Goal: Information Seeking & Learning: Learn about a topic

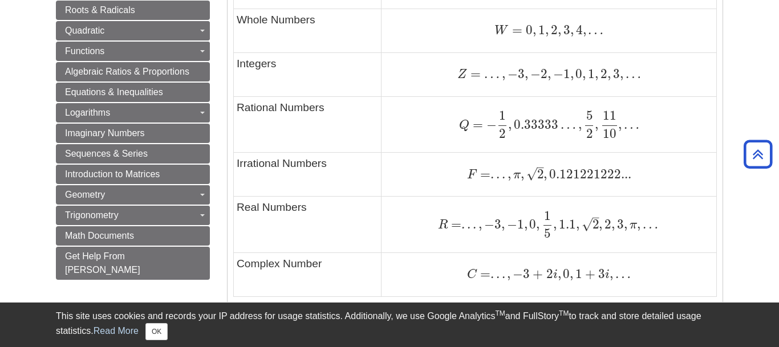
scroll to position [815, 0]
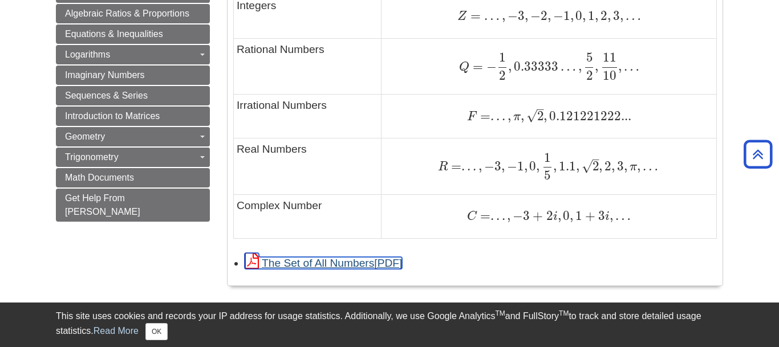
click at [347, 264] on link "The Set of All Numbers" at bounding box center [323, 263] width 157 height 12
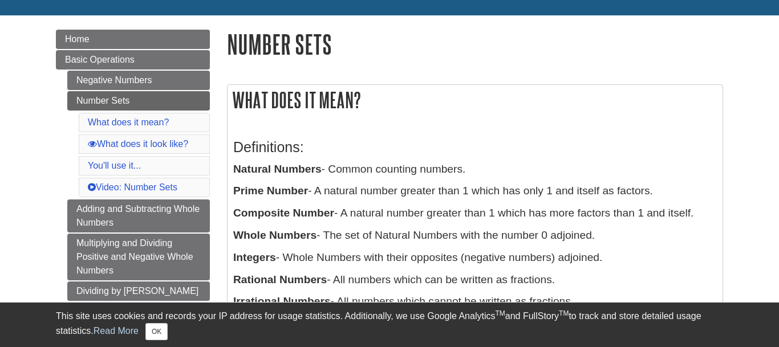
scroll to position [116, 0]
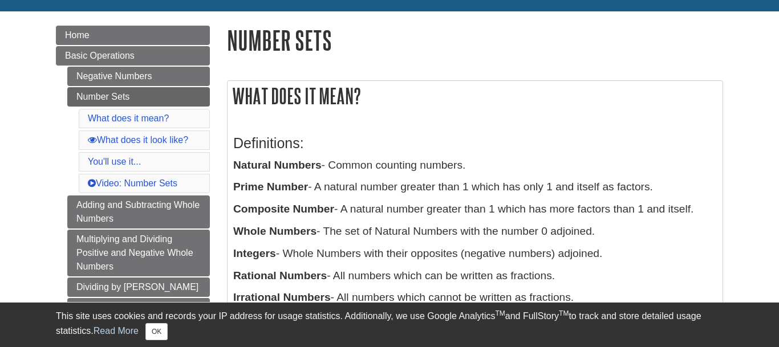
drag, startPoint x: 236, startPoint y: 168, endPoint x: 633, endPoint y: 274, distance: 410.5
click at [633, 274] on div "Definitions: Natural Numbers - Common counting numbers. Prime Number - A natura…" at bounding box center [475, 248] width 484 height 249
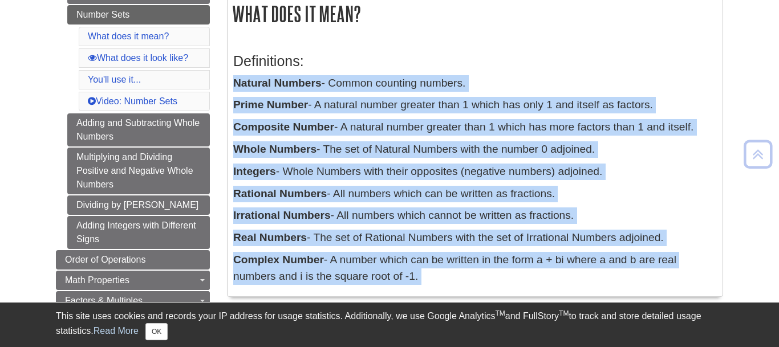
scroll to position [231, 0]
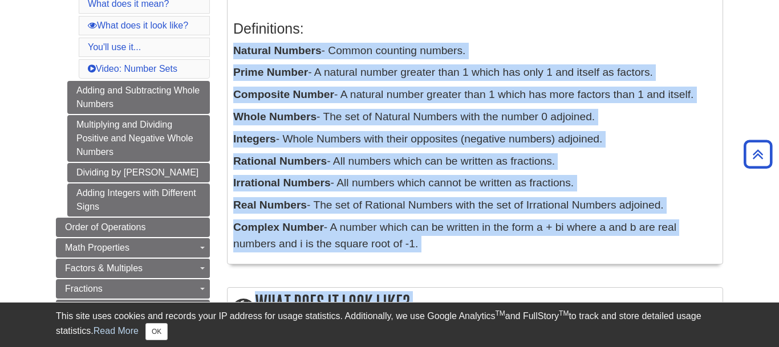
copy div "Natural Numbers - Common counting numbers. Prime Number - A natural number grea…"
click at [662, 169] on p "Rational Numbers - All numbers which can be written as fractions." at bounding box center [475, 161] width 484 height 17
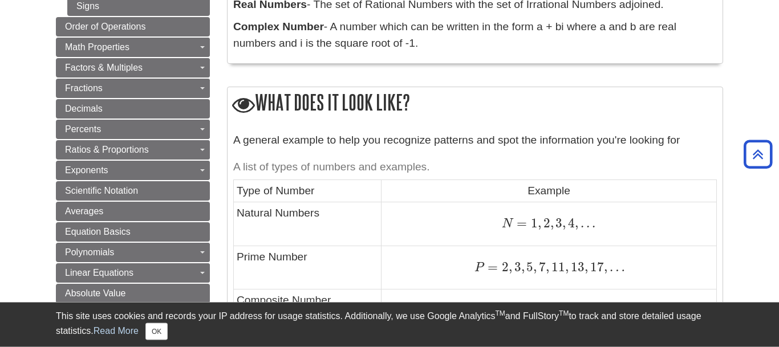
scroll to position [407, 0]
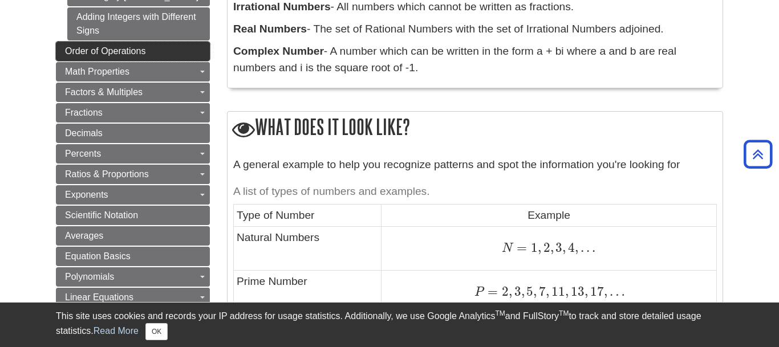
click at [100, 52] on span "Order of Operations" at bounding box center [105, 51] width 80 height 10
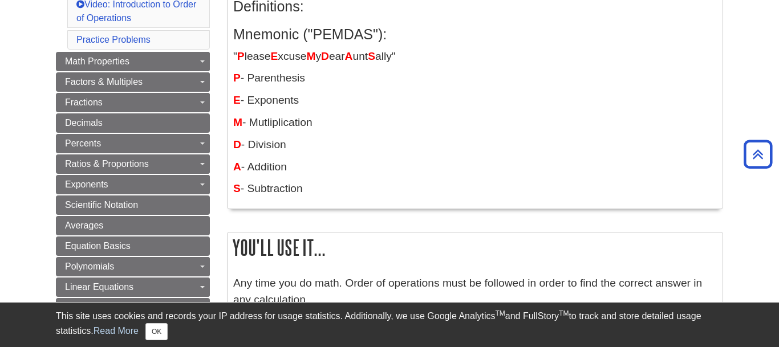
scroll to position [233, 0]
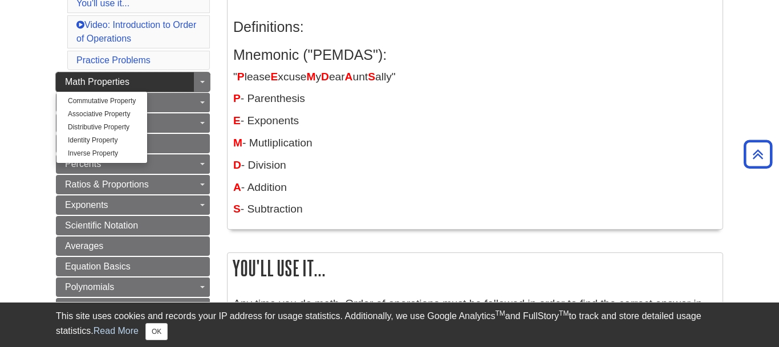
click at [149, 82] on link "Math Properties" at bounding box center [133, 81] width 154 height 19
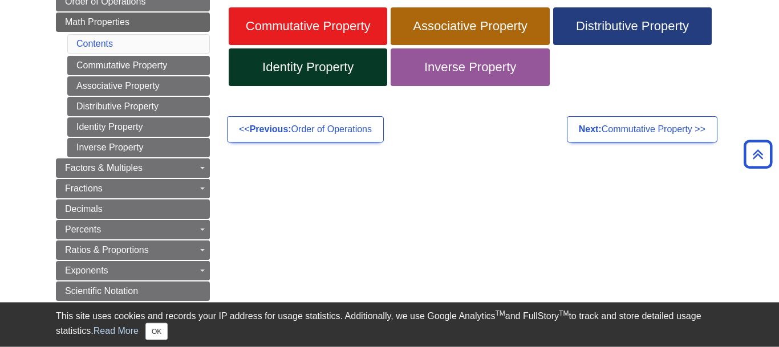
scroll to position [111, 0]
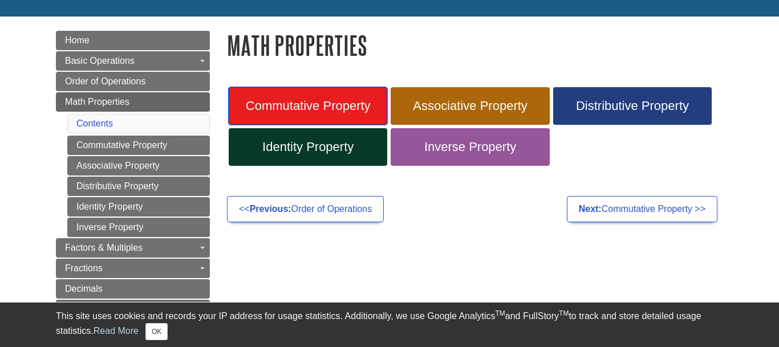
click at [342, 108] on span "Commutative Property" at bounding box center [307, 106] width 141 height 15
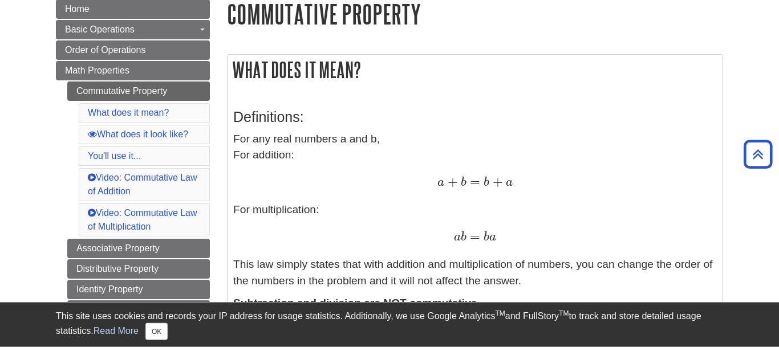
scroll to position [136, 0]
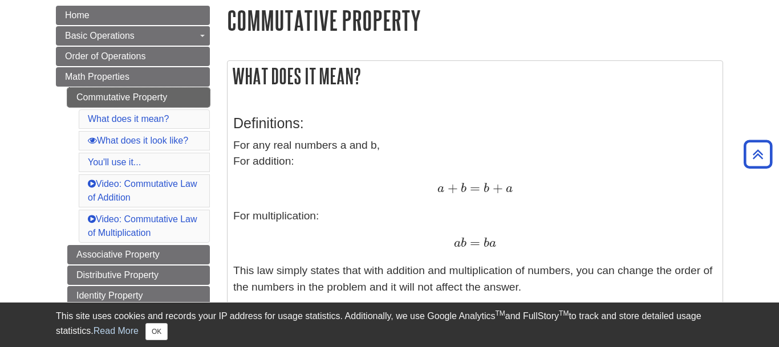
click at [195, 98] on link "Commutative Property" at bounding box center [138, 97] width 143 height 19
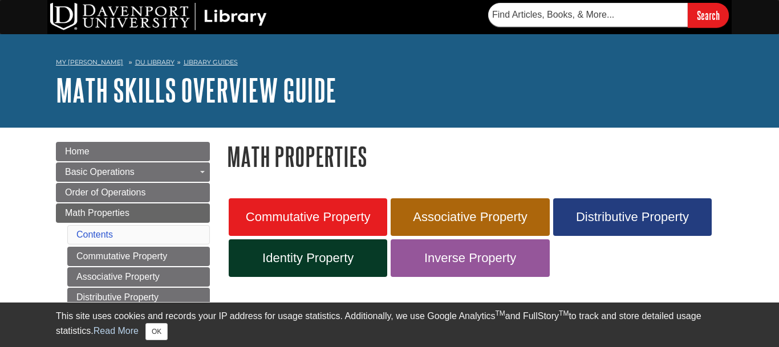
scroll to position [111, 0]
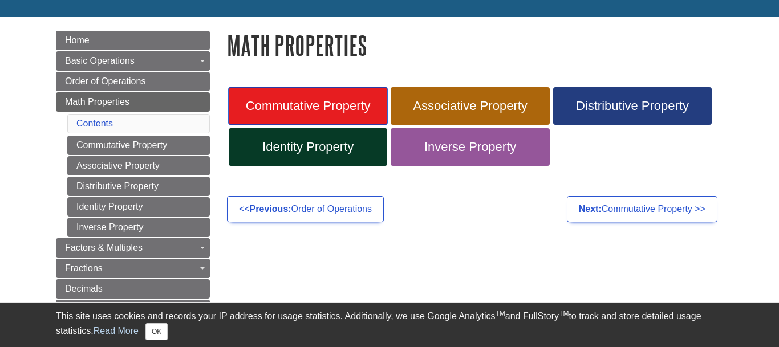
click at [372, 111] on span "Commutative Property" at bounding box center [307, 106] width 141 height 15
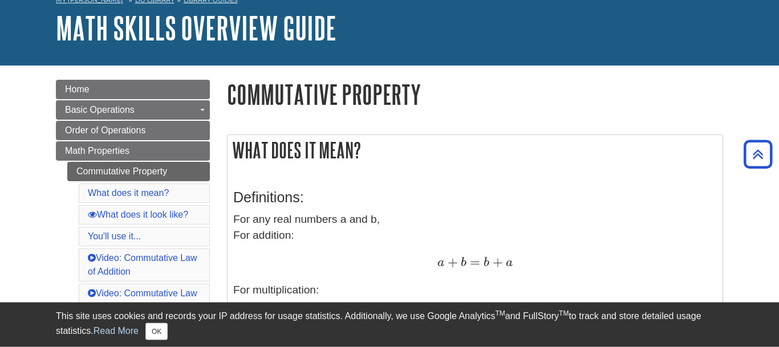
scroll to position [58, 0]
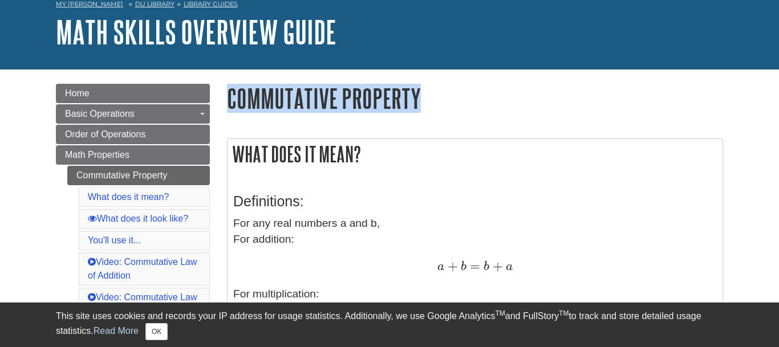
drag, startPoint x: 229, startPoint y: 92, endPoint x: 441, endPoint y: 104, distance: 212.5
click at [441, 104] on h1 "Commutative Property" at bounding box center [475, 98] width 496 height 29
copy h1 "Commutative Property"
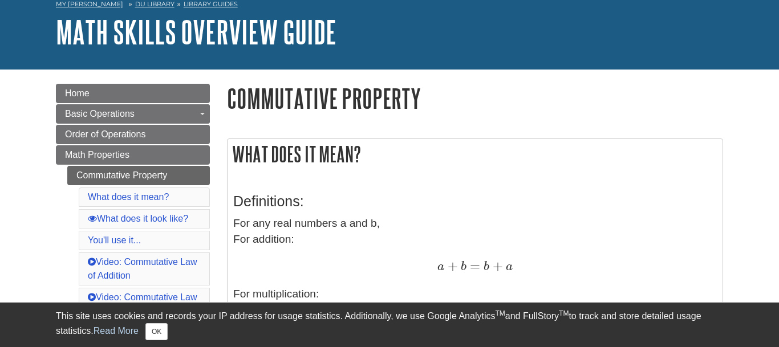
click at [455, 167] on h2 "What does it mean?" at bounding box center [475, 154] width 495 height 30
drag, startPoint x: 232, startPoint y: 222, endPoint x: 463, endPoint y: 287, distance: 239.4
click at [463, 287] on div "Definitions: For any real numbers a and b, For addition: a + b = b + a a + b = …" at bounding box center [475, 292] width 495 height 232
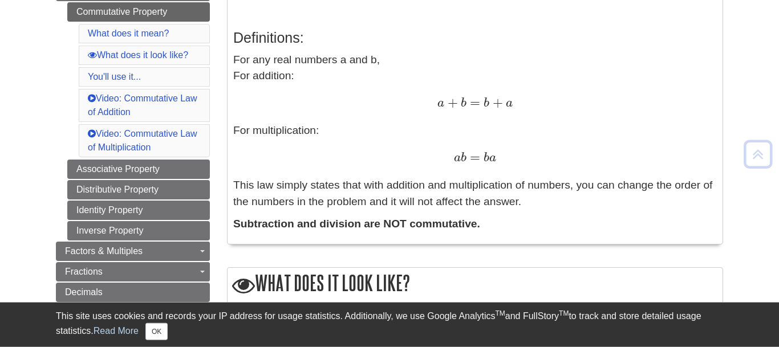
scroll to position [233, 0]
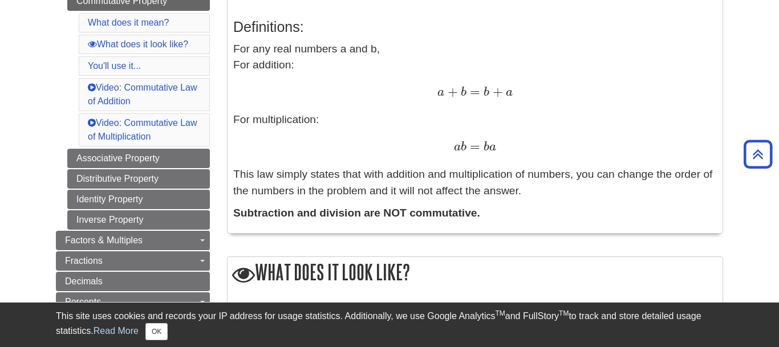
copy p "This law simply states that with addition and multiplication of numbers, you ca…"
click at [594, 111] on p "For any real numbers a and b, For addition: a + b = b + a a + b = b + a For mul…" at bounding box center [475, 120] width 484 height 159
click at [146, 157] on link "Associative Property" at bounding box center [138, 158] width 143 height 19
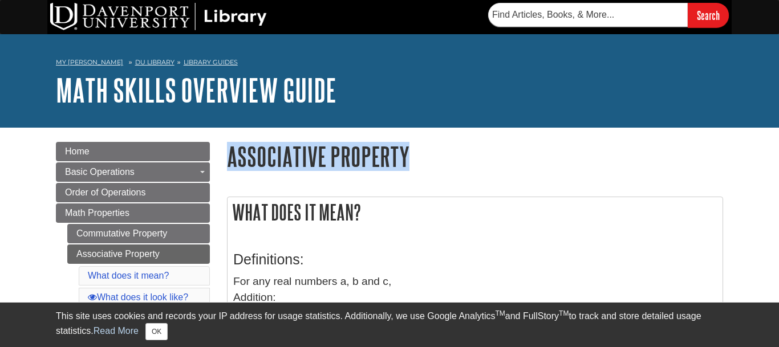
drag, startPoint x: 264, startPoint y: 156, endPoint x: 413, endPoint y: 155, distance: 148.9
copy h1 "Associative Property"
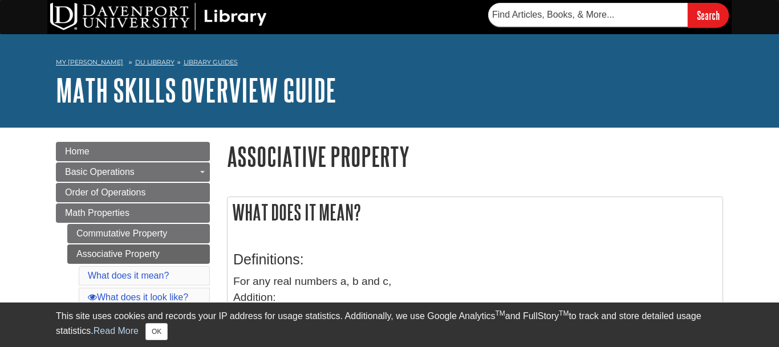
click at [429, 204] on h2 "What does it mean?" at bounding box center [475, 212] width 495 height 30
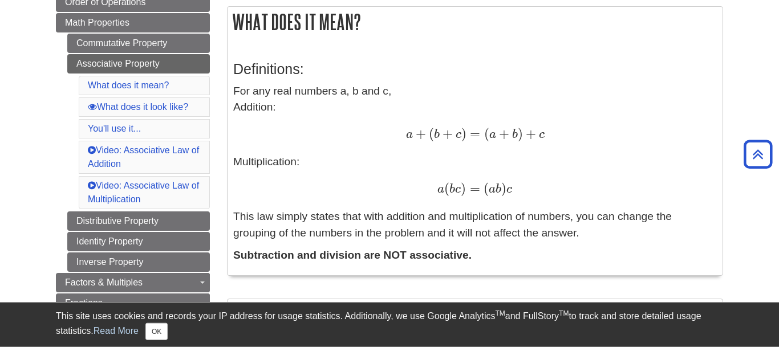
scroll to position [175, 0]
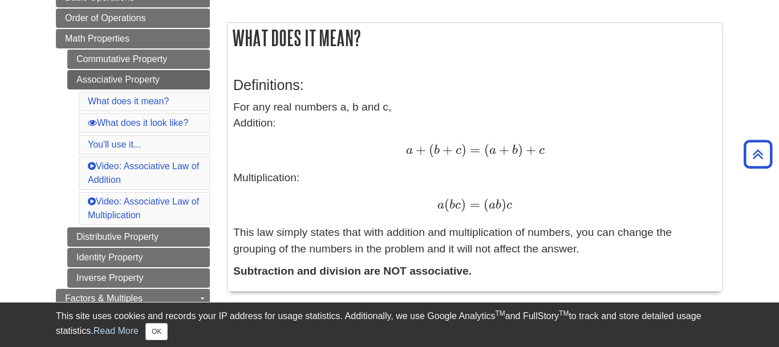
drag, startPoint x: 234, startPoint y: 109, endPoint x: 590, endPoint y: 246, distance: 382.1
click at [590, 246] on p "For any real numbers a, b and c, Addition: a + ( b + c ) = ( a + b ) + c a + ( …" at bounding box center [475, 178] width 484 height 159
copy p "This law simply states that with addition and multiplication of numbers, you ca…"
click at [666, 155] on div "a + ( b + c ) = ( a + b ) + c a + ( b + c ) = ( a + b ) + c" at bounding box center [475, 151] width 484 height 17
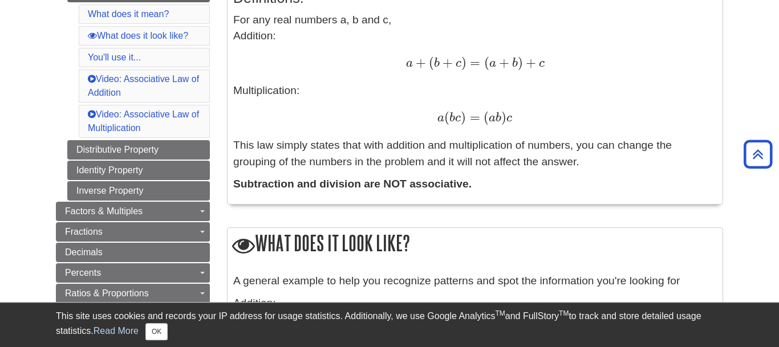
scroll to position [233, 0]
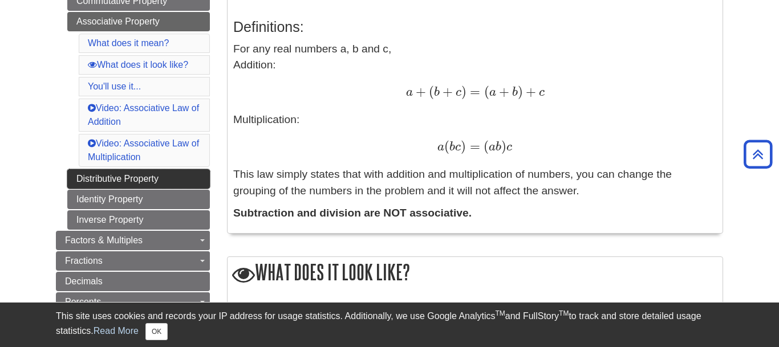
click at [92, 176] on link "Distributive Property" at bounding box center [138, 178] width 143 height 19
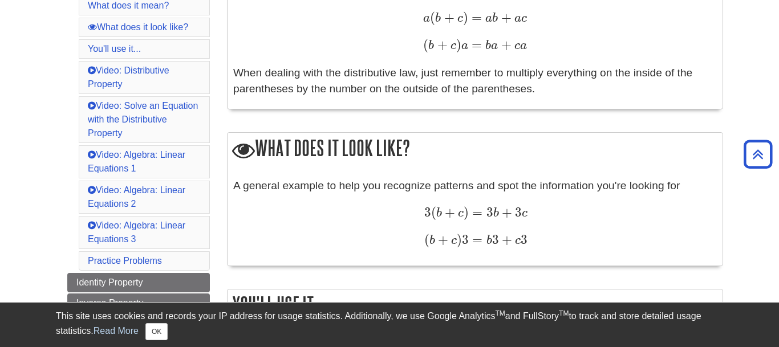
scroll to position [175, 0]
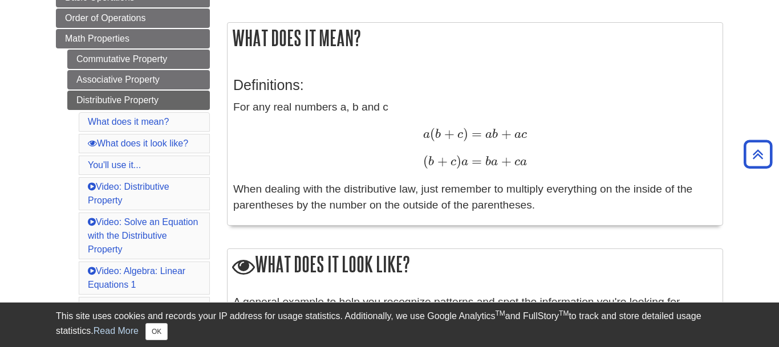
drag, startPoint x: 232, startPoint y: 107, endPoint x: 575, endPoint y: 200, distance: 355.7
click at [575, 200] on div "Definitions: For any real numbers a, b and c a ( b + c ) = a b + a c a ( b + c …" at bounding box center [475, 143] width 495 height 166
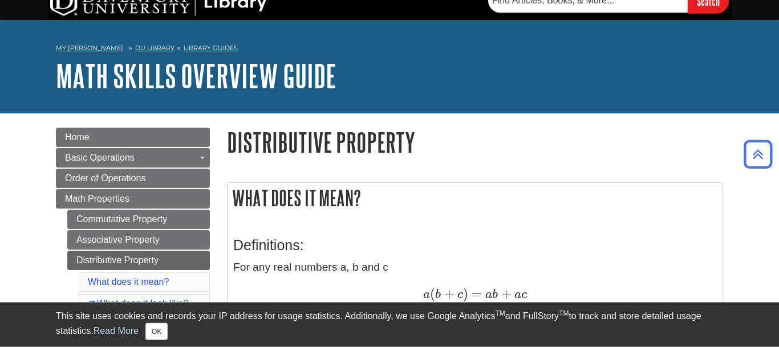
scroll to position [0, 0]
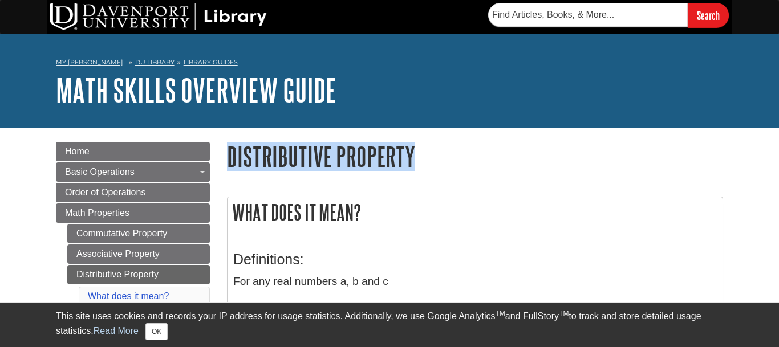
drag, startPoint x: 233, startPoint y: 151, endPoint x: 414, endPoint y: 149, distance: 180.8
click at [414, 149] on h1 "Distributive Property" at bounding box center [475, 156] width 496 height 29
copy h1 "Distributive Property"
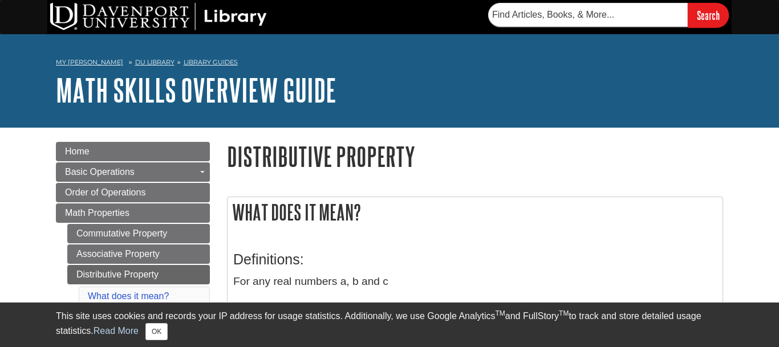
click at [525, 222] on h2 "What does it mean?" at bounding box center [475, 212] width 495 height 30
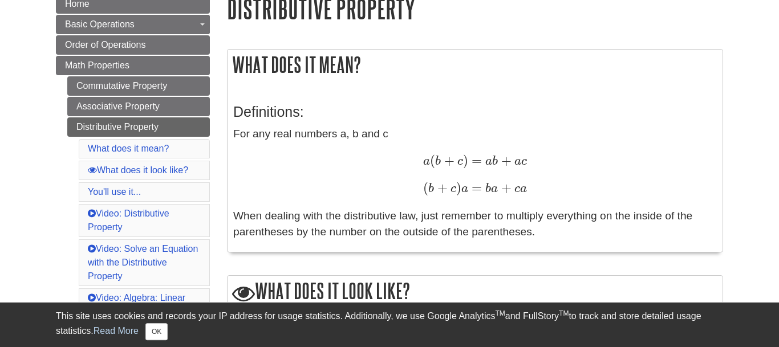
scroll to position [175, 0]
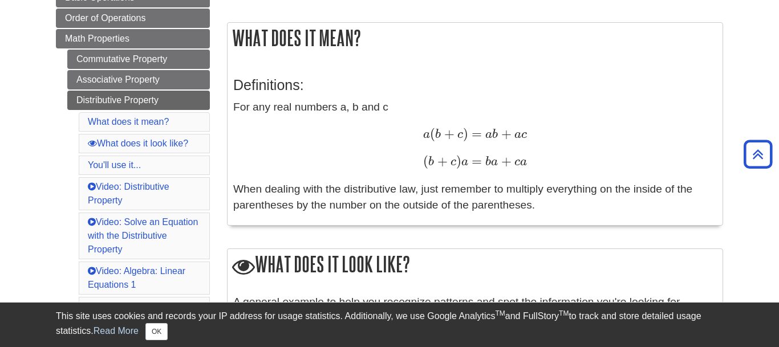
drag, startPoint x: 234, startPoint y: 107, endPoint x: 537, endPoint y: 203, distance: 317.7
click at [537, 203] on p "For any real numbers a, b and c a ( b + c ) = a b + a c a ( b + c ) = a b + a c…" at bounding box center [475, 156] width 484 height 115
copy p "When dealing with the distributive law, just remember to multiply everything on…"
click at [591, 93] on h3 "Definitions:" at bounding box center [475, 85] width 484 height 17
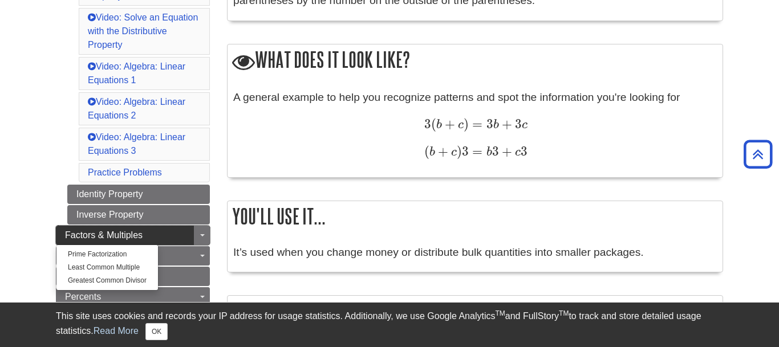
scroll to position [407, 0]
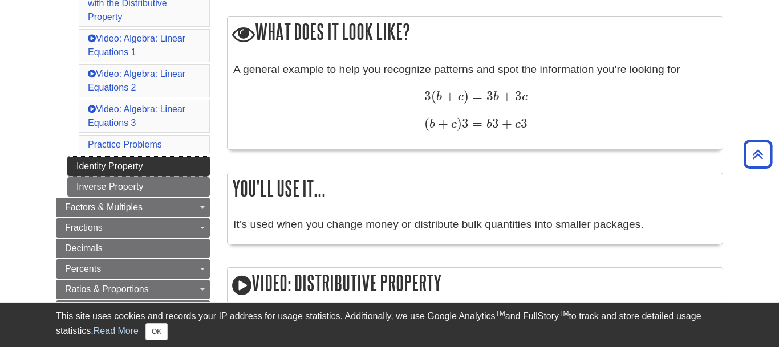
click at [159, 171] on link "Identity Property" at bounding box center [138, 166] width 143 height 19
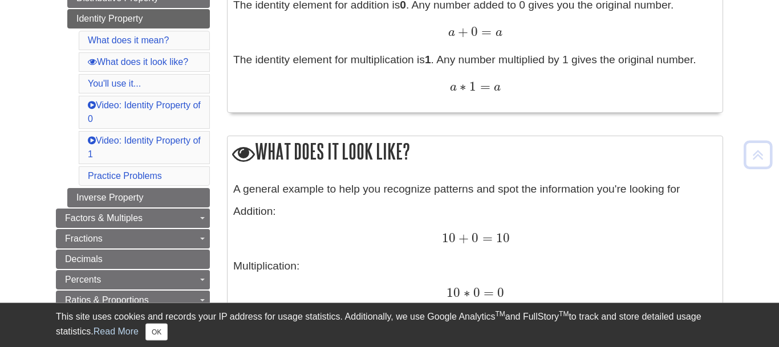
scroll to position [291, 0]
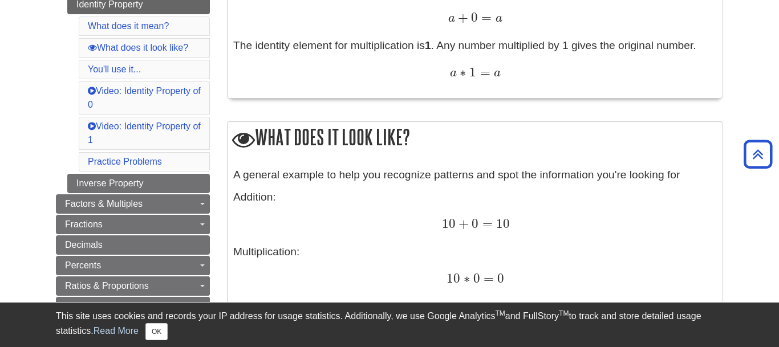
click at [346, 160] on div "What does it look like? A general example to help you recognize patterns and sp…" at bounding box center [475, 213] width 496 height 184
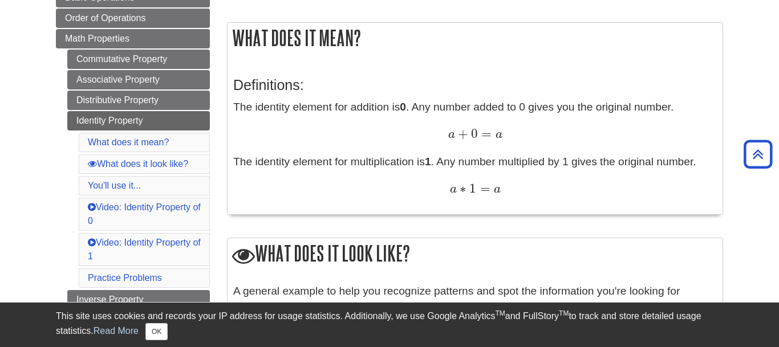
scroll to position [116, 0]
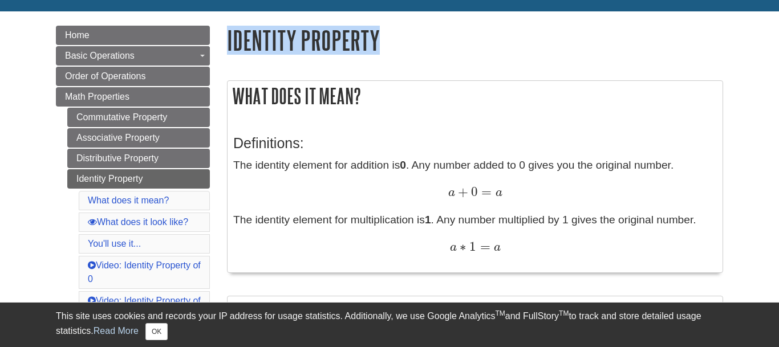
drag, startPoint x: 228, startPoint y: 40, endPoint x: 388, endPoint y: 47, distance: 161.0
click at [388, 47] on h1 "Identity Property" at bounding box center [475, 40] width 496 height 29
drag, startPoint x: 224, startPoint y: 34, endPoint x: 391, endPoint y: 51, distance: 168.5
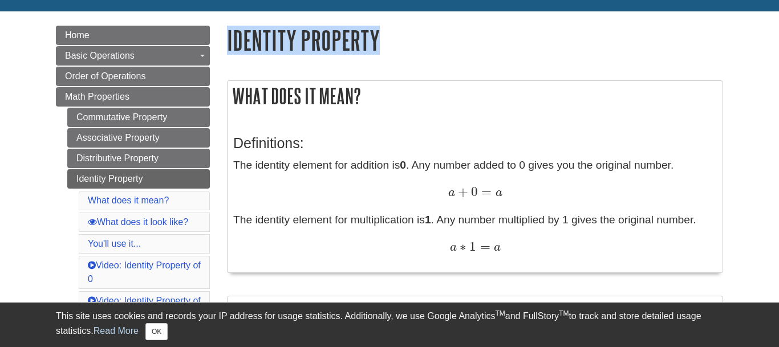
copy h1 "Identity Property"
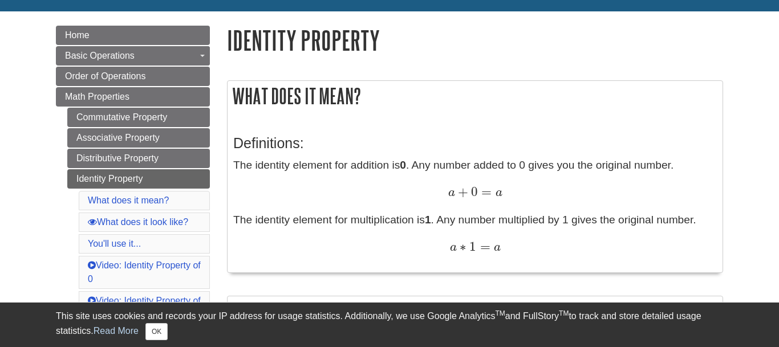
click at [507, 110] on h2 "What does it mean?" at bounding box center [475, 96] width 495 height 30
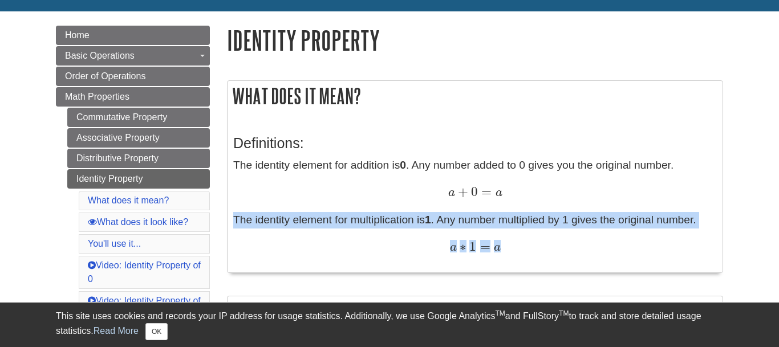
drag, startPoint x: 233, startPoint y: 165, endPoint x: 569, endPoint y: 254, distance: 346.8
click at [569, 254] on p "The identity element for addition is 0 . Any number added to 0 gives you the or…" at bounding box center [475, 206] width 484 height 99
copy p "The identity element for multiplication is 1 . Any number multiplied by 1 gives…"
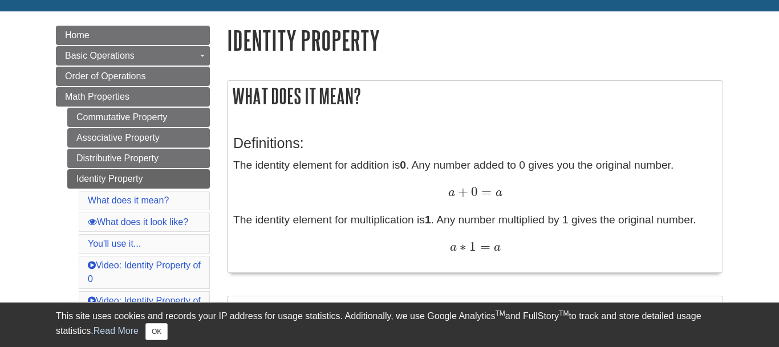
click at [499, 37] on h1 "Identity Property" at bounding box center [475, 40] width 496 height 29
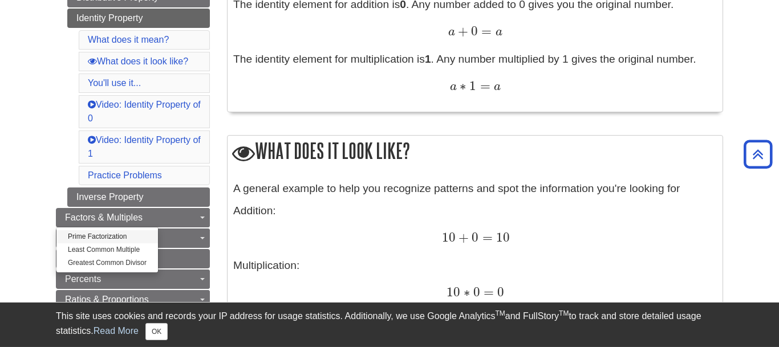
scroll to position [291, 0]
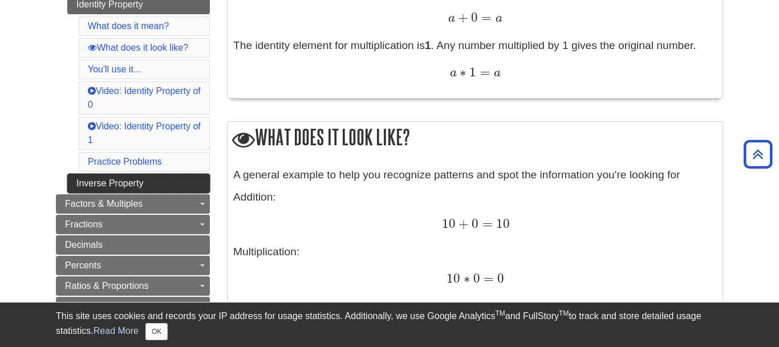
click at [153, 181] on link "Inverse Property" at bounding box center [138, 183] width 143 height 19
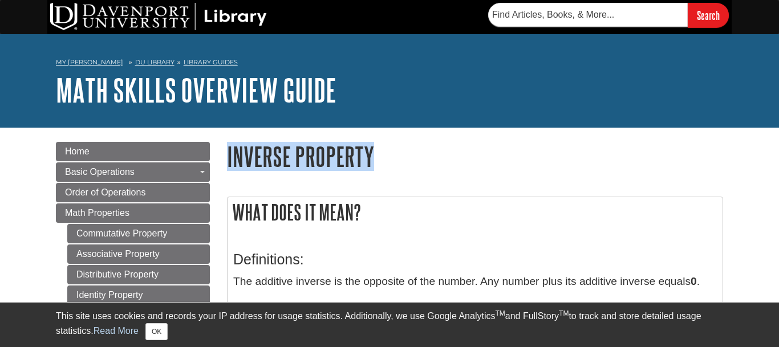
drag, startPoint x: 397, startPoint y: 152, endPoint x: 223, endPoint y: 157, distance: 174.0
copy h1 "Inverse Property"
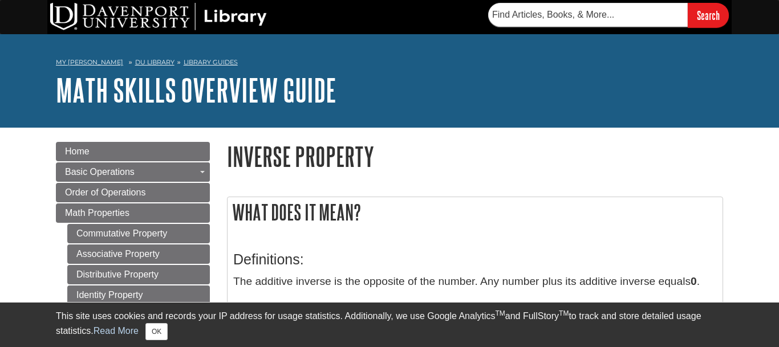
click at [550, 217] on h2 "What does it mean?" at bounding box center [475, 212] width 495 height 30
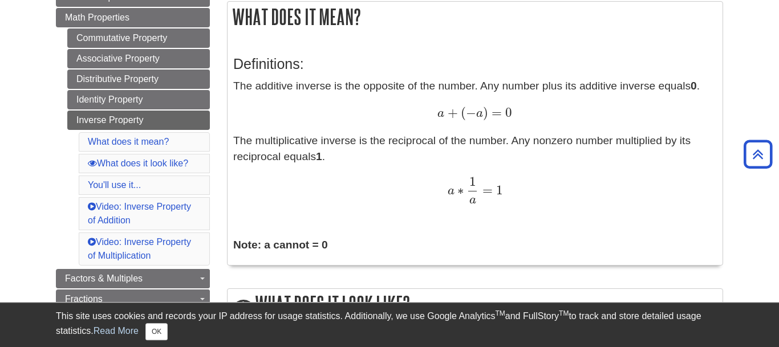
scroll to position [175, 0]
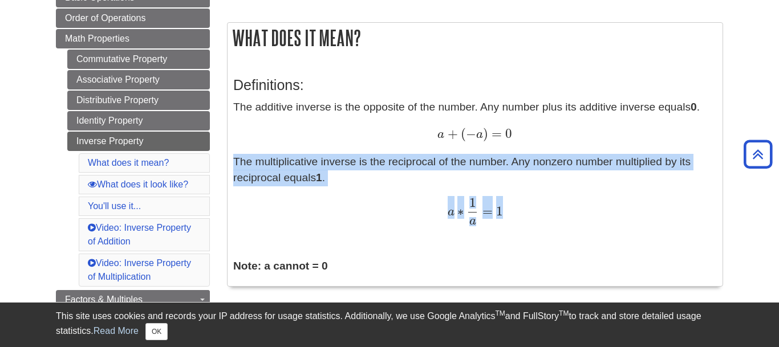
drag, startPoint x: 236, startPoint y: 106, endPoint x: 538, endPoint y: 210, distance: 320.5
click at [538, 210] on p "The additive inverse is the opposite of the number. Any number plus its additiv…" at bounding box center [475, 162] width 484 height 127
copy p "The multiplicative inverse is the reciprocal of the number. Any nonzero number …"
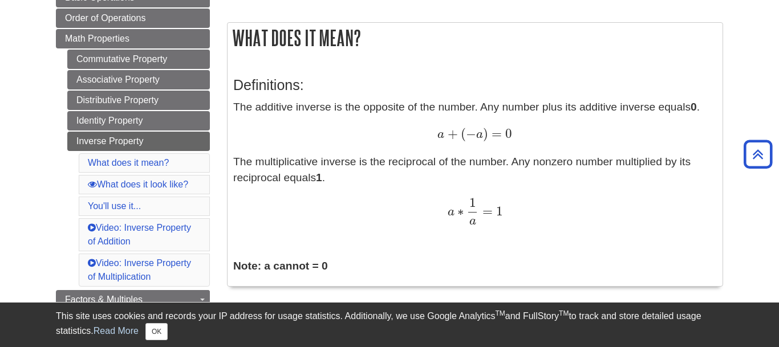
click at [599, 258] on div "Definitions: The additive inverse is the opposite of the number. Any number plu…" at bounding box center [475, 173] width 484 height 215
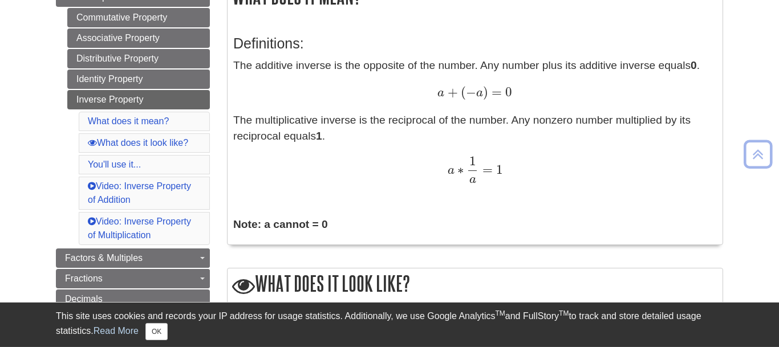
scroll to position [233, 0]
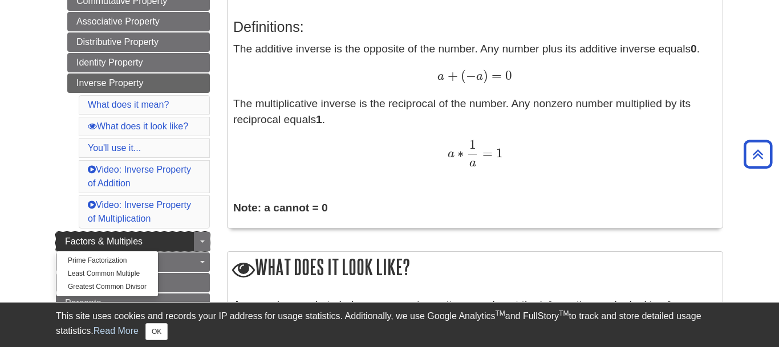
click at [114, 242] on span "Factors & Multiples" at bounding box center [104, 242] width 78 height 10
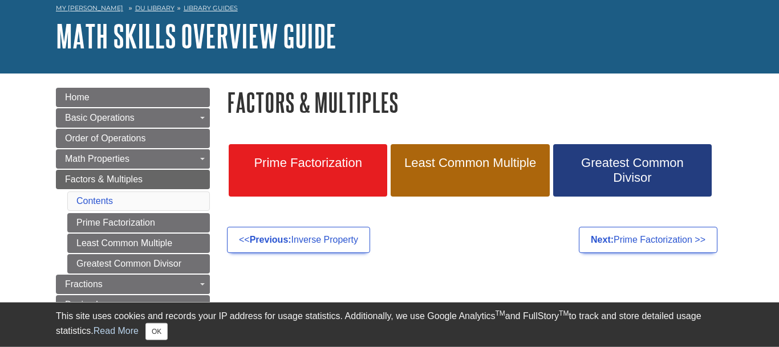
scroll to position [58, 0]
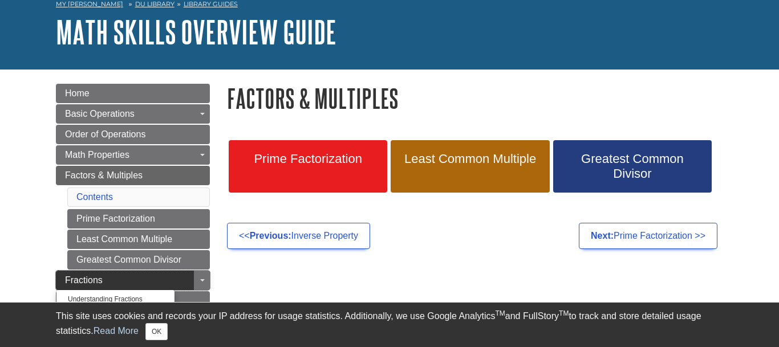
click at [149, 273] on link "Fractions" at bounding box center [133, 280] width 154 height 19
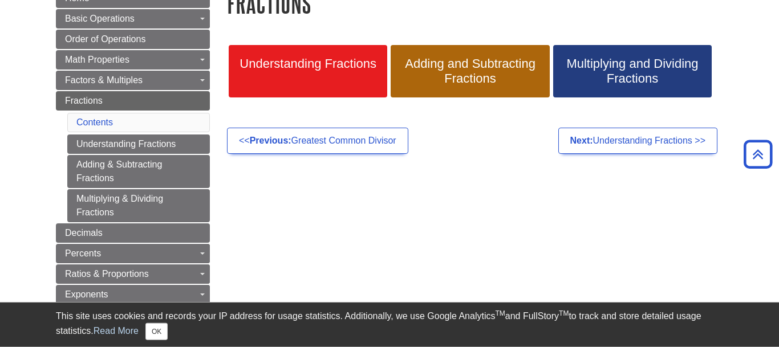
scroll to position [116, 0]
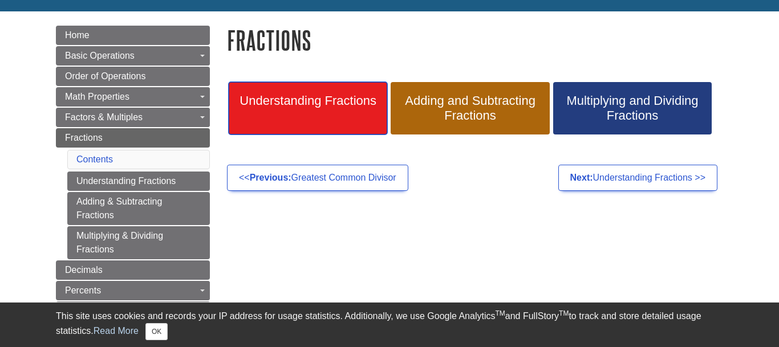
click at [340, 104] on span "Understanding Fractions" at bounding box center [307, 101] width 141 height 15
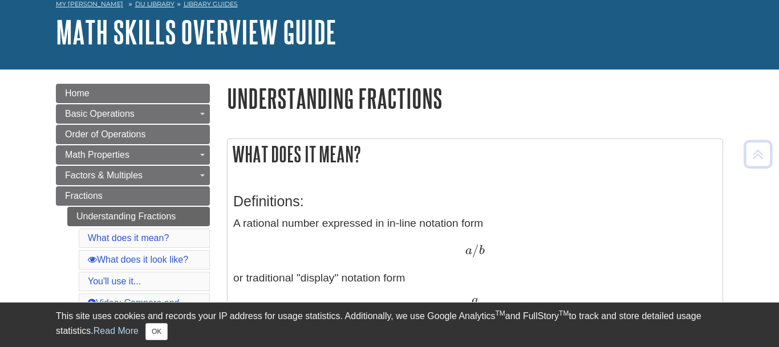
scroll to position [116, 0]
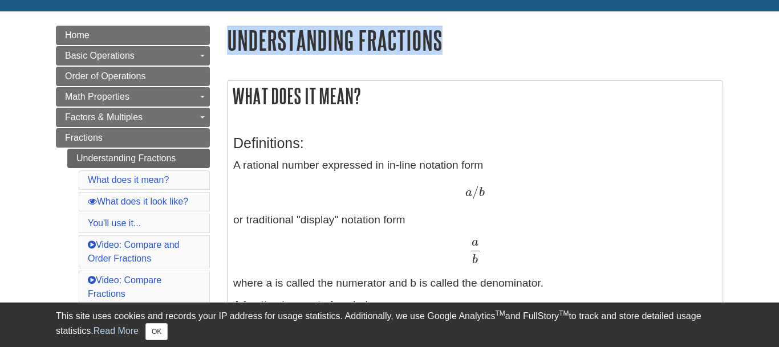
drag, startPoint x: 466, startPoint y: 38, endPoint x: 224, endPoint y: 45, distance: 242.5
copy h1 "Understanding Fractions"
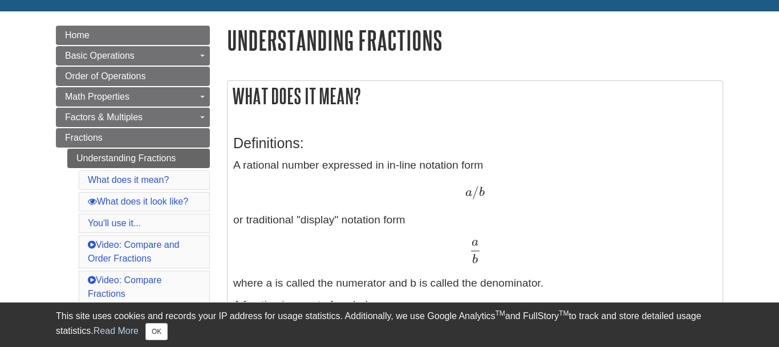
click at [556, 129] on div "Definitions: A rational number expressed in in-line notation form a / b a / b o…" at bounding box center [475, 337] width 484 height 426
drag, startPoint x: 233, startPoint y: 167, endPoint x: 617, endPoint y: 278, distance: 399.7
click at [617, 278] on p "A rational number expressed in in-line notation form a / b a / b or traditional…" at bounding box center [475, 224] width 484 height 135
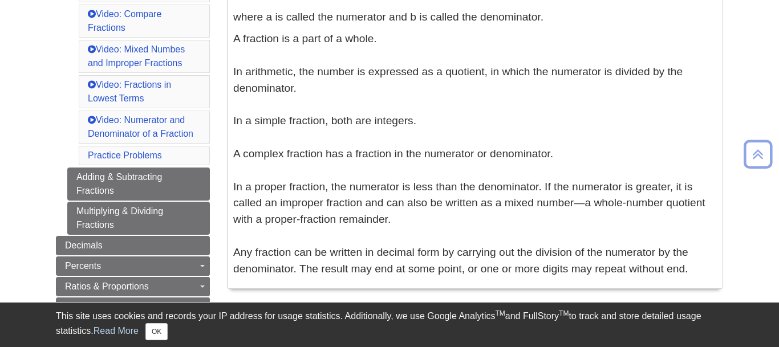
scroll to position [407, 0]
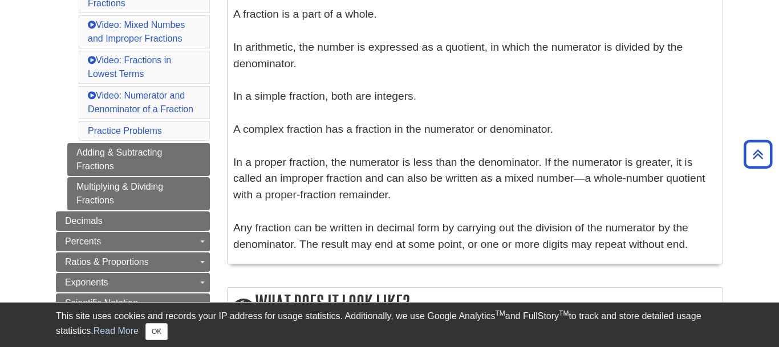
click at [686, 252] on p "A fraction is a part of a whole. In arithmetic, the number is expressed as a qu…" at bounding box center [475, 129] width 484 height 246
copy div "where a is called the numerator and b is called the denominator. A fraction is …"
click at [564, 76] on p "A fraction is a part of a whole. In arithmetic, the number is expressed as a qu…" at bounding box center [475, 129] width 484 height 246
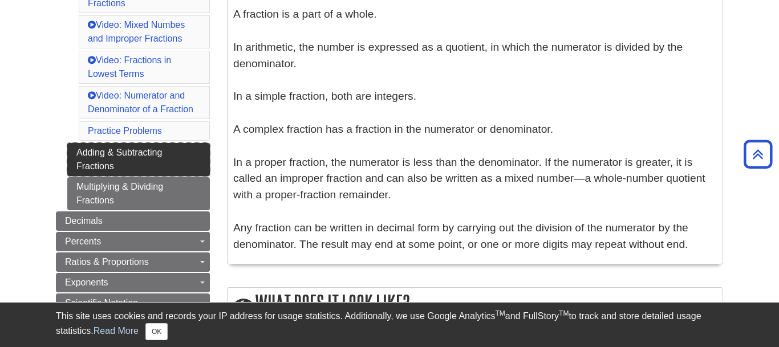
click at [116, 152] on link "Adding & Subtracting Fractions" at bounding box center [138, 159] width 143 height 33
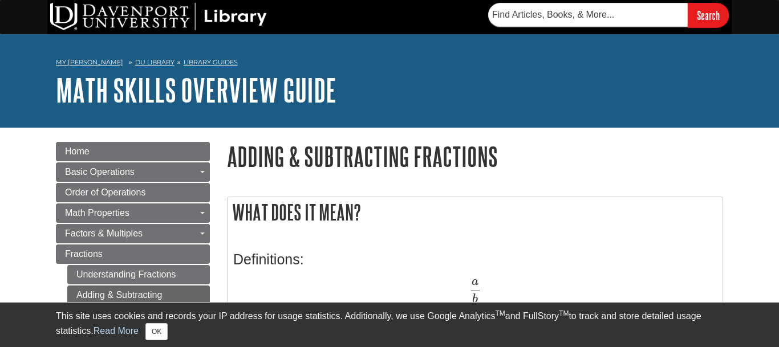
scroll to position [58, 0]
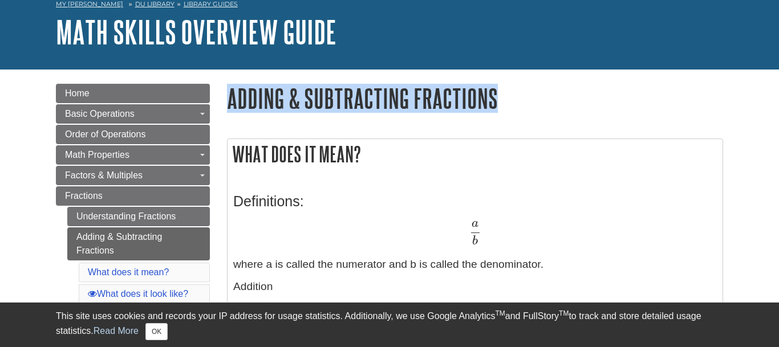
drag, startPoint x: 228, startPoint y: 99, endPoint x: 500, endPoint y: 104, distance: 271.5
click at [500, 104] on h1 "Adding & Subtracting Fractions" at bounding box center [475, 98] width 496 height 29
copy h1 "Adding & Subtracting Fractions"
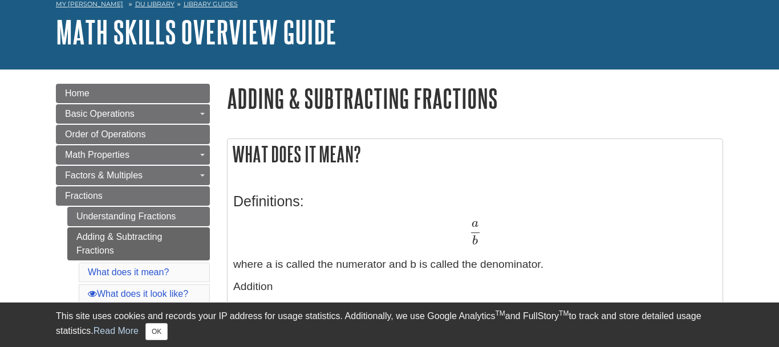
click at [537, 173] on div "What does it mean? Definitions: a b a b where a is called the numerator and b i…" at bounding box center [475, 290] width 496 height 302
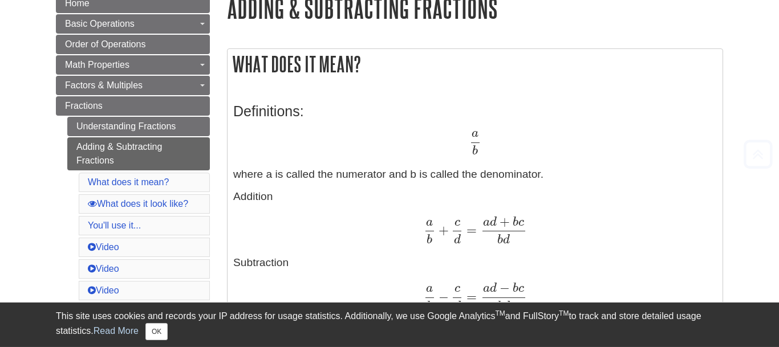
scroll to position [175, 0]
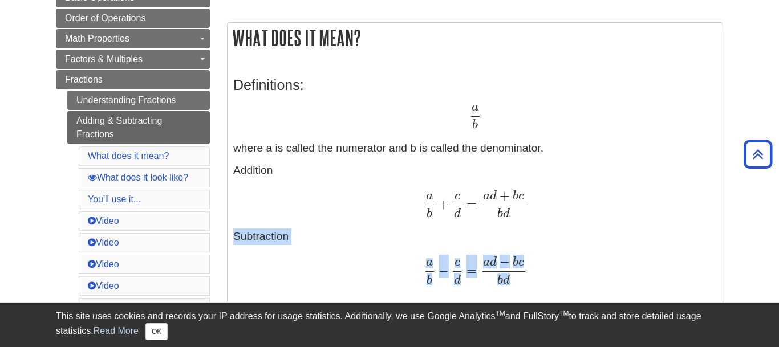
drag, startPoint x: 240, startPoint y: 105, endPoint x: 558, endPoint y: 261, distance: 353.8
click at [558, 261] on div "Definitions: a b a b where a is called the numerator and b is called the denomi…" at bounding box center [475, 192] width 484 height 252
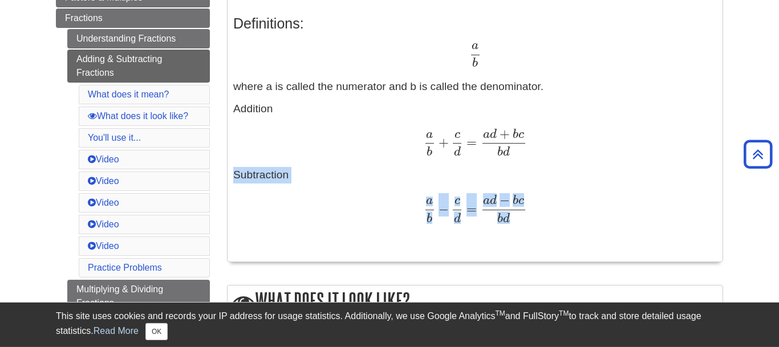
scroll to position [262, 0]
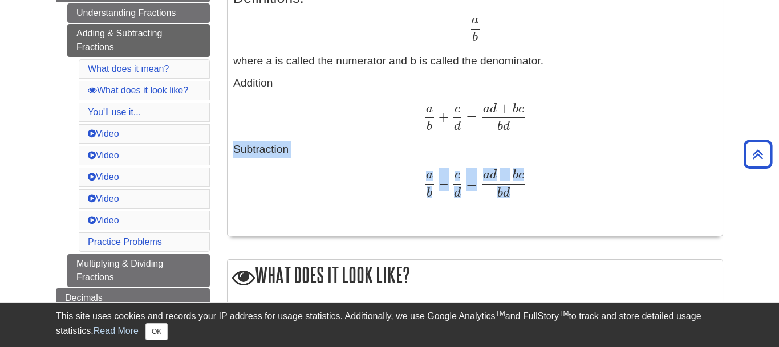
copy p "Subtraction a b − c d = a d − b c b d"
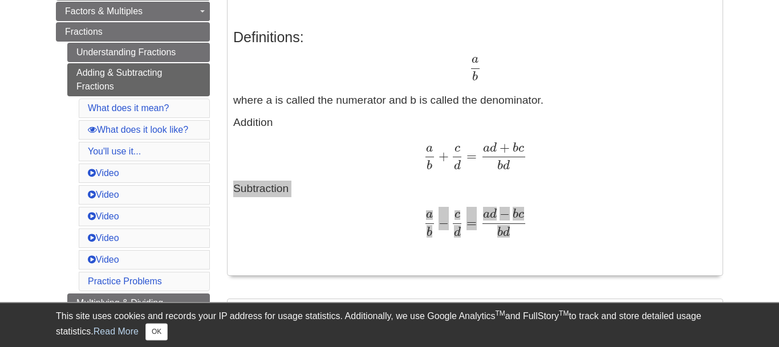
scroll to position [291, 0]
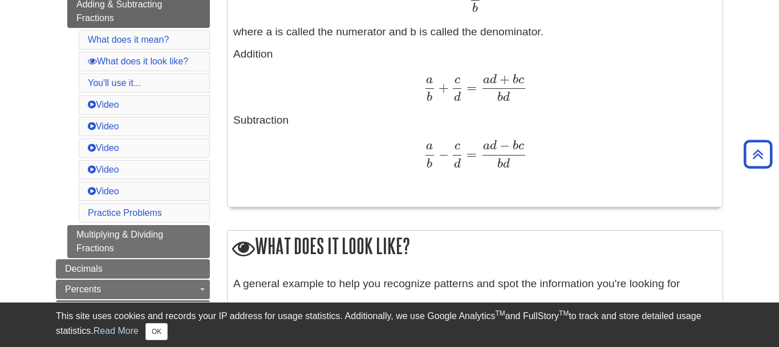
click at [574, 185] on p "Addition a b + c d = a d + b c b d a b + c d = a d + b c b d Subtraction a b − …" at bounding box center [475, 120] width 484 height 149
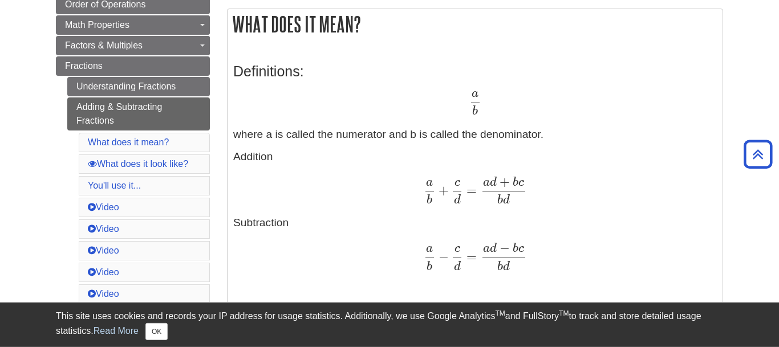
scroll to position [175, 0]
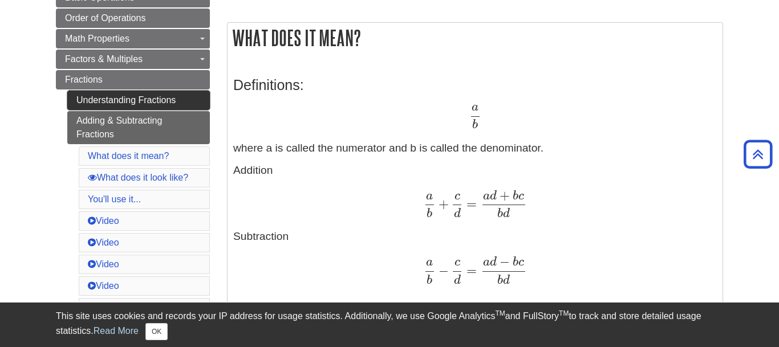
click at [153, 104] on link "Understanding Fractions" at bounding box center [138, 100] width 143 height 19
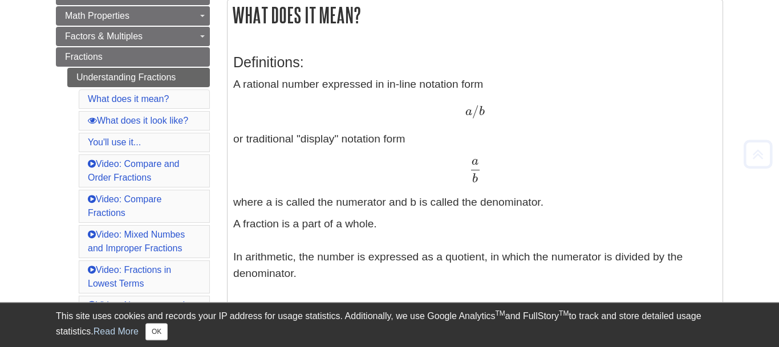
scroll to position [233, 0]
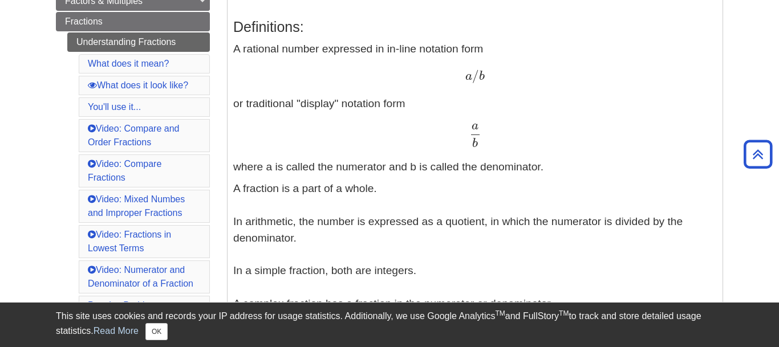
click at [590, 140] on div "a b a b" at bounding box center [475, 135] width 484 height 25
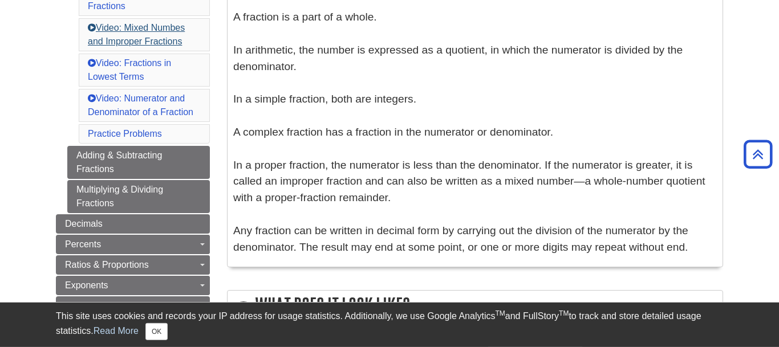
scroll to position [407, 0]
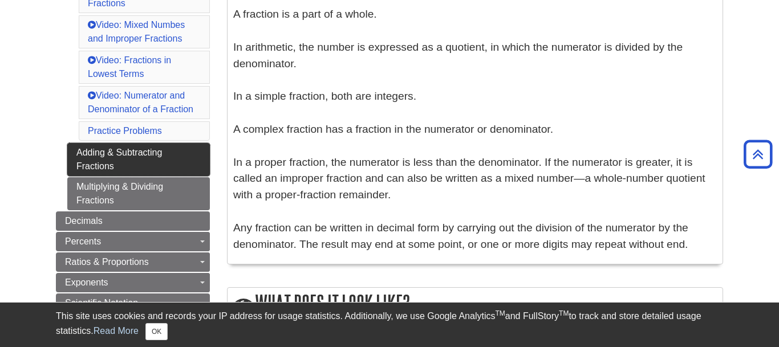
click at [139, 159] on link "Adding & Subtracting Fractions" at bounding box center [138, 159] width 143 height 33
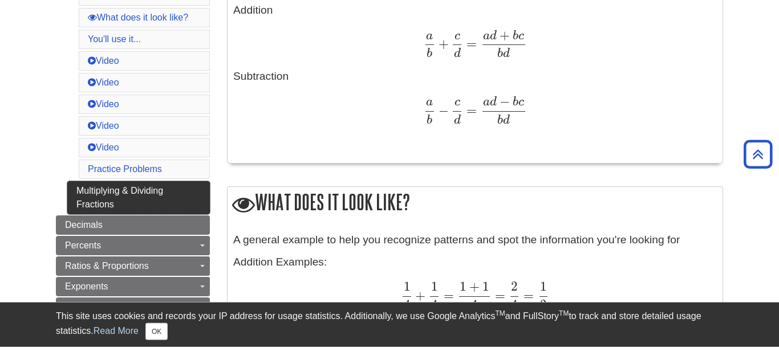
scroll to position [349, 0]
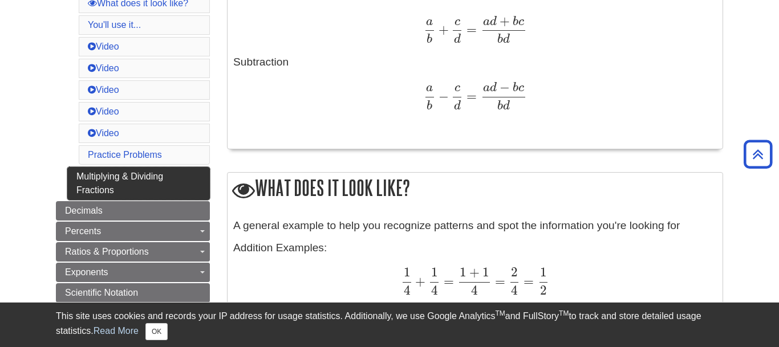
click at [121, 177] on link "Multiplying & Dividing Fractions" at bounding box center [138, 183] width 143 height 33
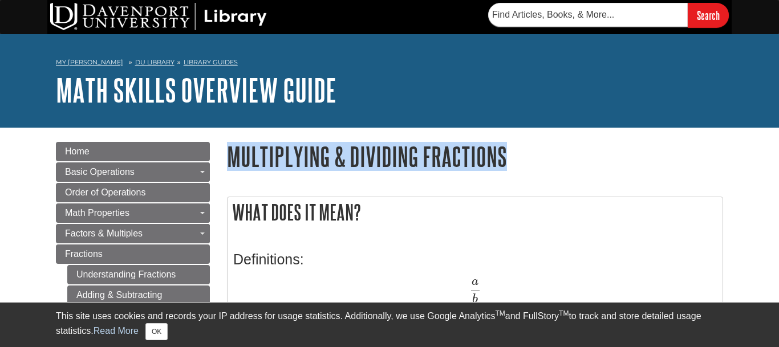
drag, startPoint x: 508, startPoint y: 157, endPoint x: 226, endPoint y: 164, distance: 281.3
copy h1 "Multiplying & Dividing Fractions"
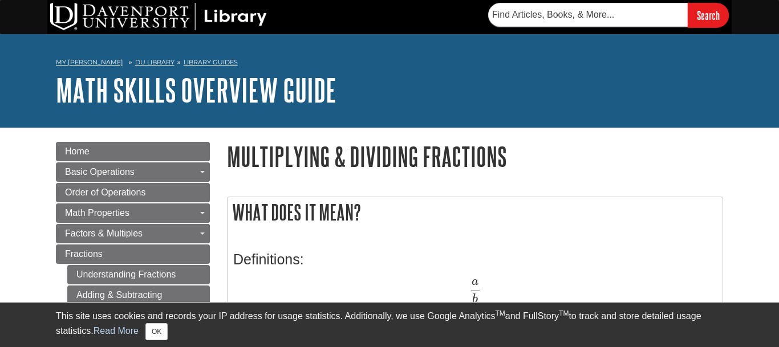
click at [515, 217] on h2 "What does it mean?" at bounding box center [475, 212] width 495 height 30
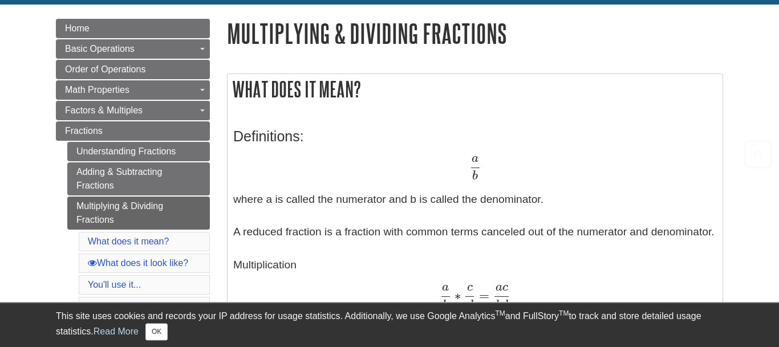
scroll to position [175, 0]
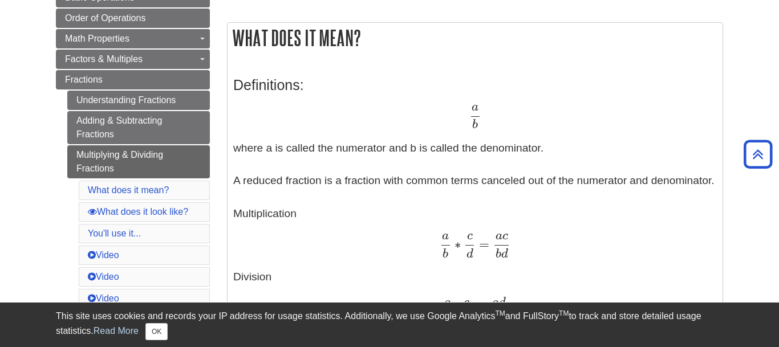
drag, startPoint x: 240, startPoint y: 100, endPoint x: 645, endPoint y: 285, distance: 445.4
click at [645, 285] on div "Definitions: a b a b where a is called the numerator and b is called the denomi…" at bounding box center [475, 201] width 484 height 270
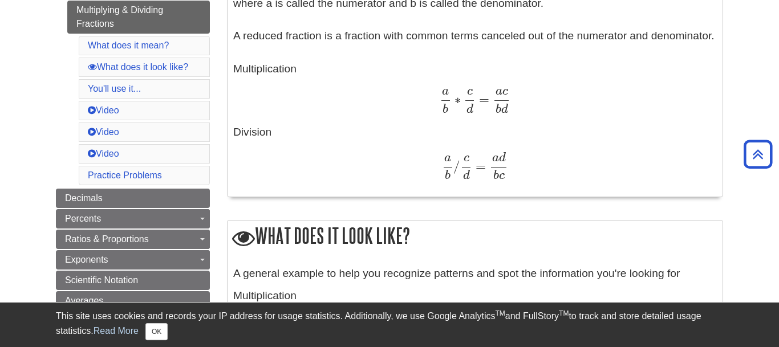
scroll to position [349, 0]
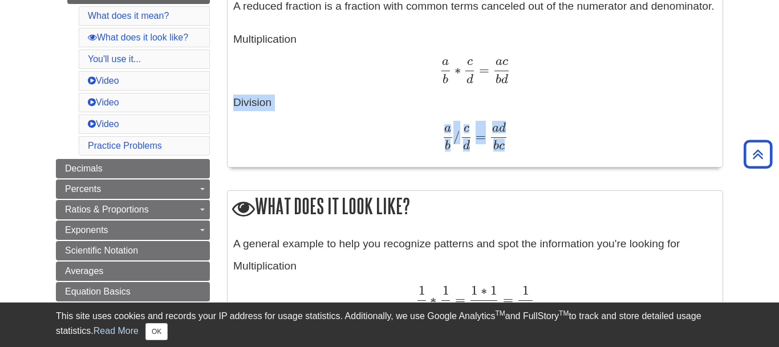
click at [526, 148] on div "a b / c d = a d b c a b / c d = a d b c" at bounding box center [475, 136] width 484 height 29
copy div "Division a b / c d = a d b c"
click at [660, 158] on div "Definitions: a b a b where a is called the numerator and b is called the denomi…" at bounding box center [475, 26] width 484 height 270
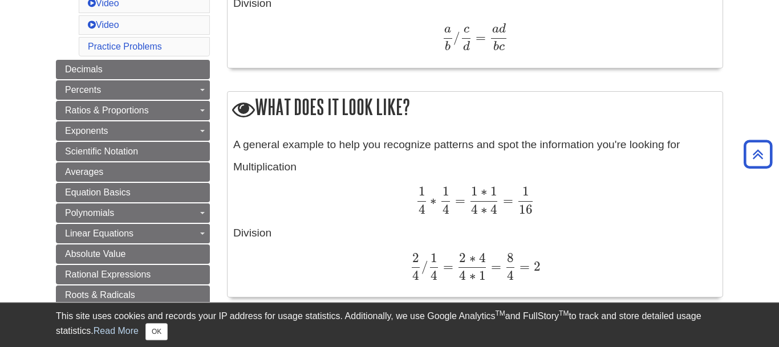
scroll to position [465, 0]
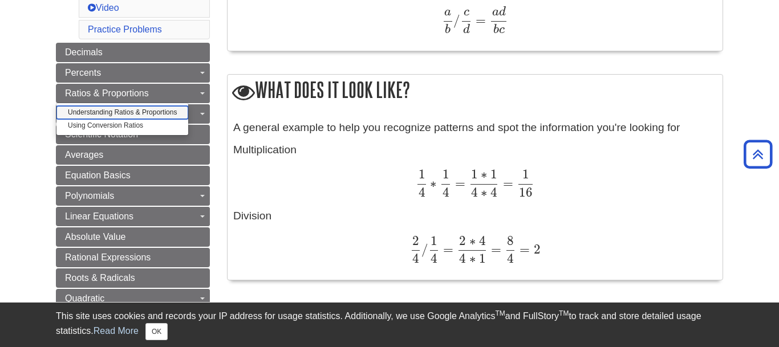
click at [159, 113] on link "Understanding Ratios & Proportions" at bounding box center [122, 112] width 132 height 13
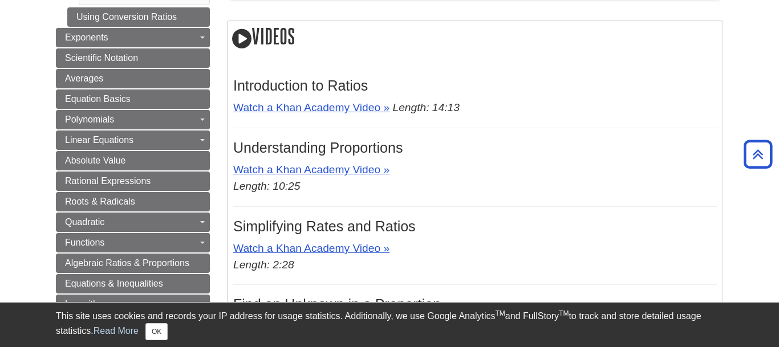
scroll to position [399, 0]
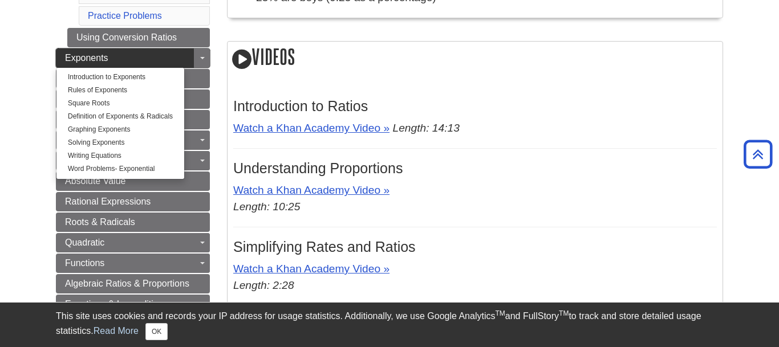
click at [119, 60] on link "Exponents" at bounding box center [133, 57] width 154 height 19
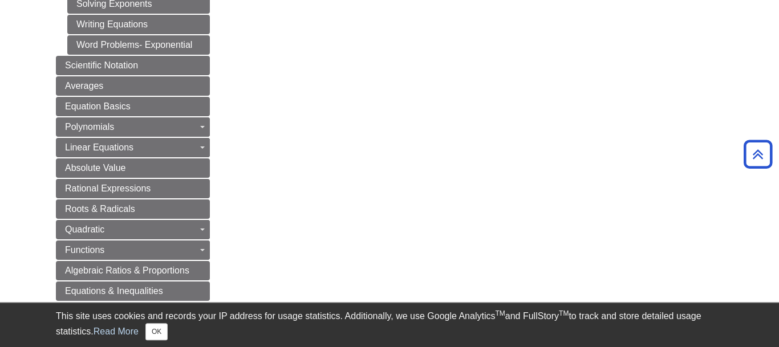
scroll to position [524, 0]
